Goal: Task Accomplishment & Management: Use online tool/utility

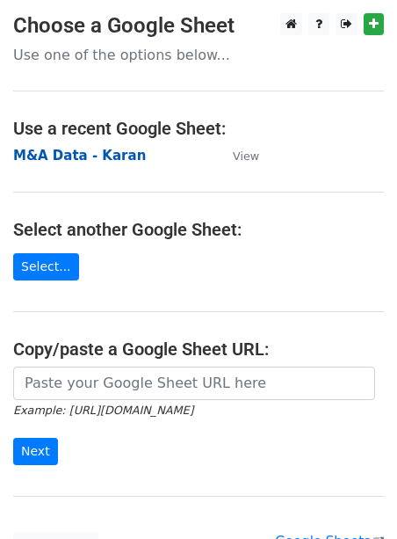
click at [105, 156] on strong "M&A Data - Karan" at bounding box center [79, 156] width 133 height 16
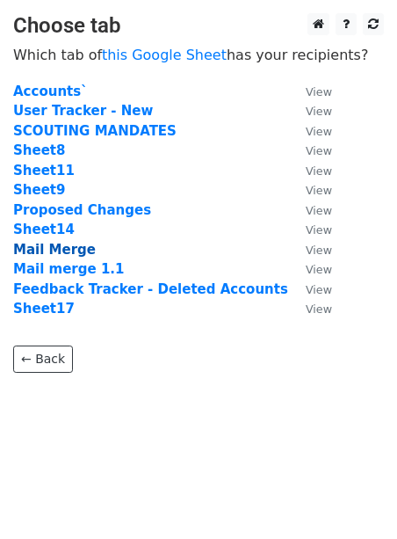
click at [57, 242] on strong "Mail Merge" at bounding box center [54, 250] width 83 height 16
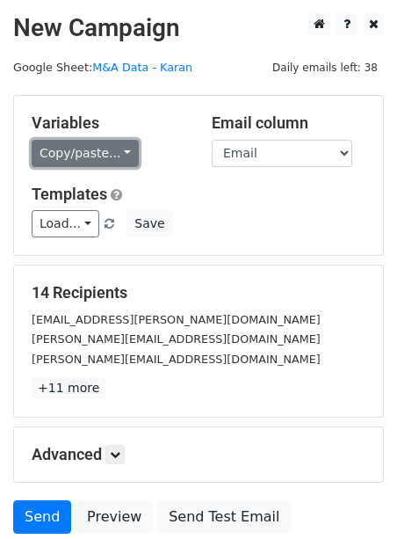
click at [95, 145] on link "Copy/paste..." at bounding box center [85, 153] width 107 height 27
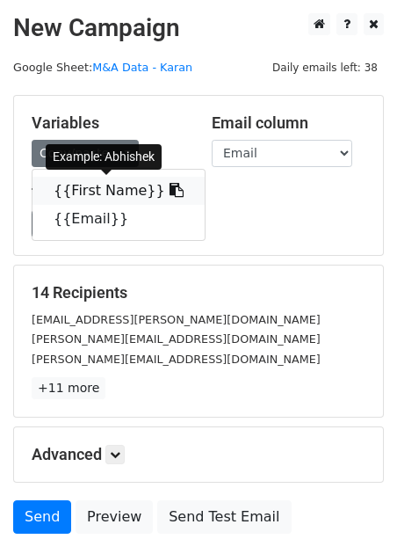
click at [90, 189] on link "{{First Name}}" at bounding box center [119, 191] width 172 height 28
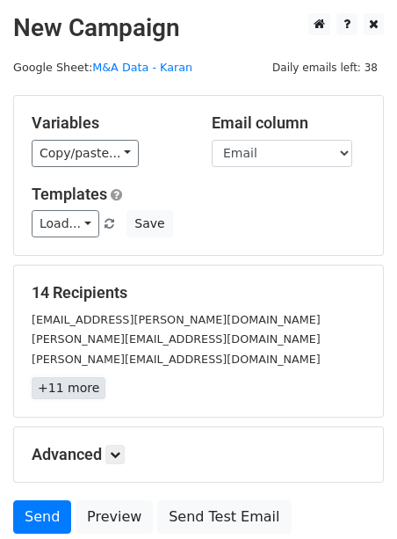
click at [68, 388] on link "+11 more" at bounding box center [69, 388] width 74 height 22
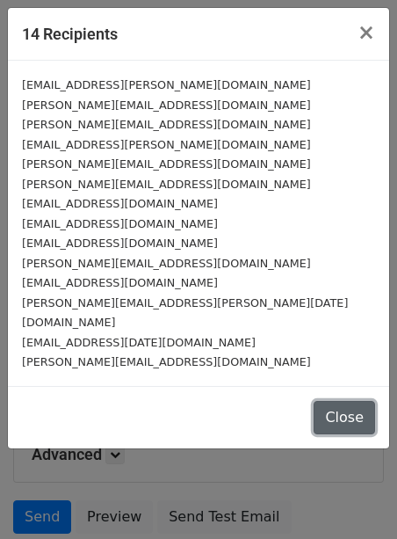
click at [337, 402] on button "Close" at bounding box center [345, 417] width 62 height 33
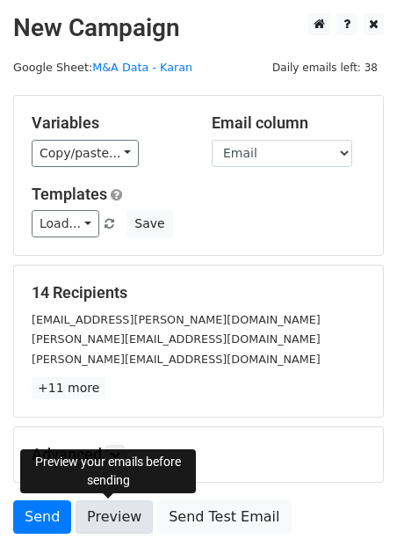
click at [119, 507] on link "Preview" at bounding box center [114, 516] width 77 height 33
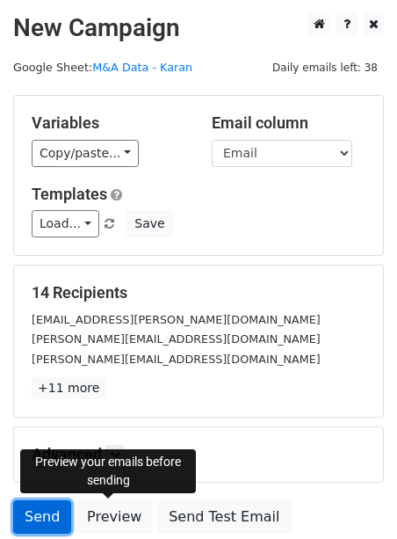
click at [43, 519] on link "Send" at bounding box center [42, 516] width 58 height 33
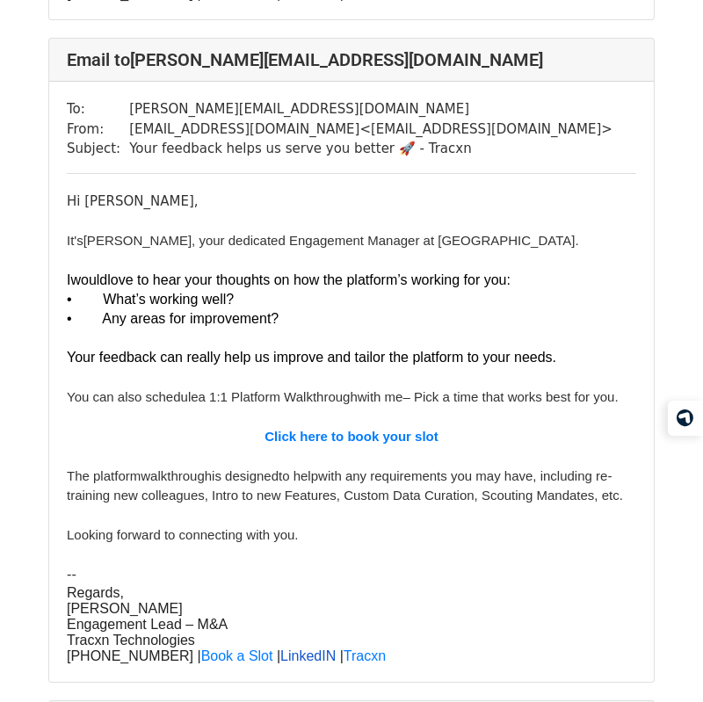
scroll to position [1546, 0]
